Goal: Transaction & Acquisition: Subscribe to service/newsletter

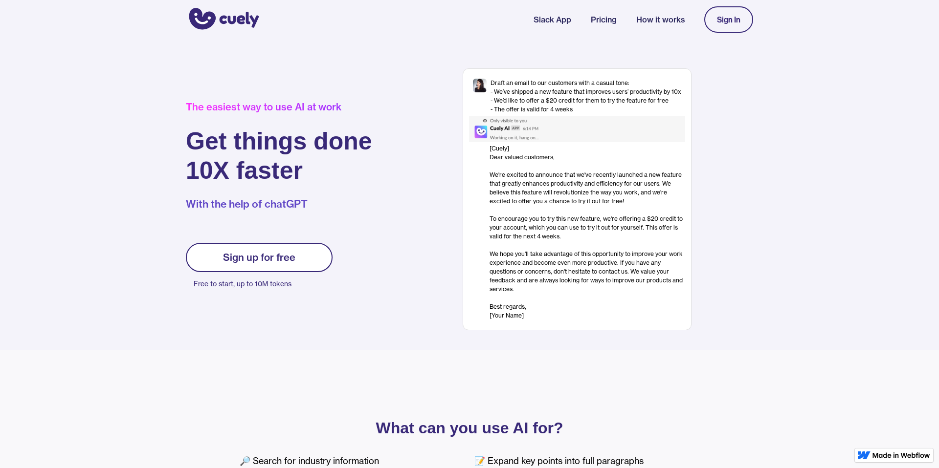
scroll to position [1446, 0]
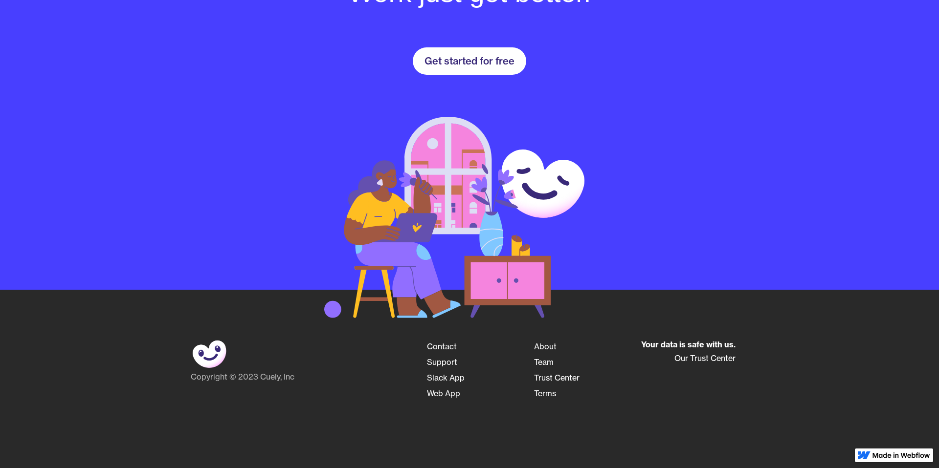
click at [474, 64] on div "Get started for free" at bounding box center [469, 61] width 90 height 12
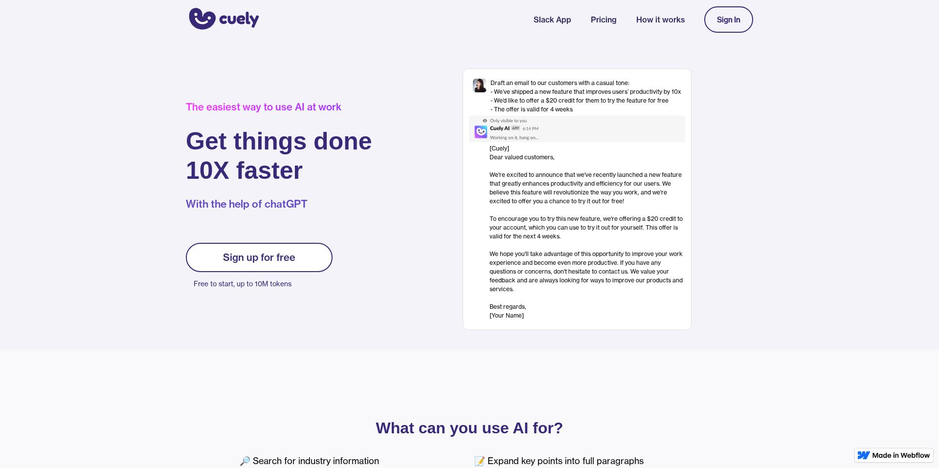
click at [266, 262] on div "Sign up for free" at bounding box center [259, 258] width 72 height 12
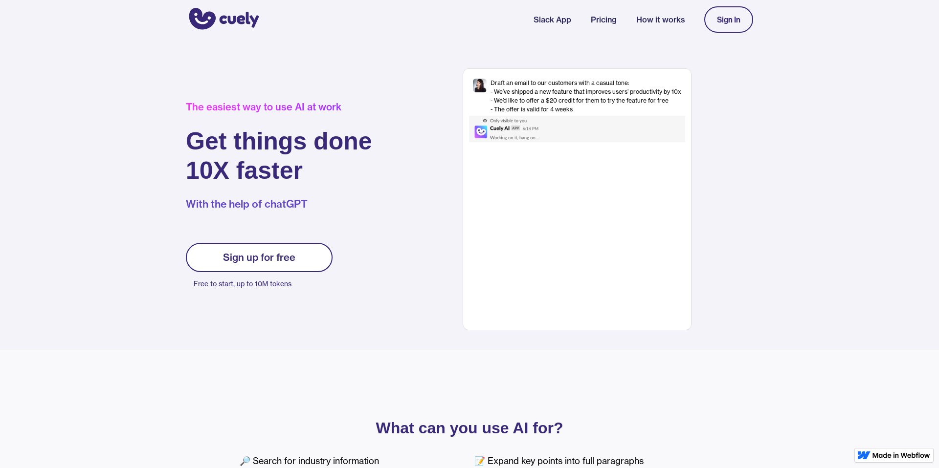
click at [271, 255] on div "Sign up for free" at bounding box center [259, 258] width 72 height 12
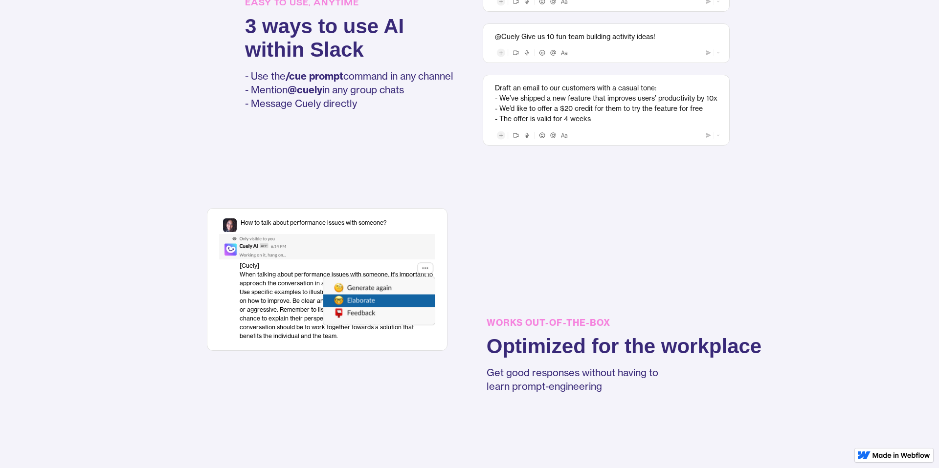
scroll to position [836, 0]
